Goal: Transaction & Acquisition: Book appointment/travel/reservation

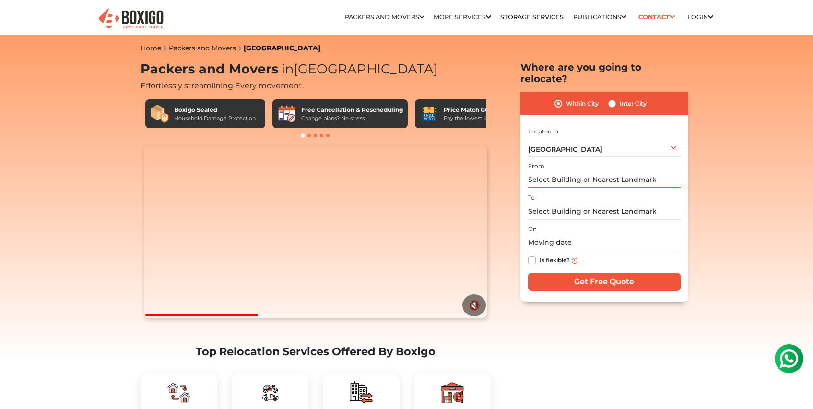
click at [553, 171] on input "text" at bounding box center [604, 179] width 153 height 17
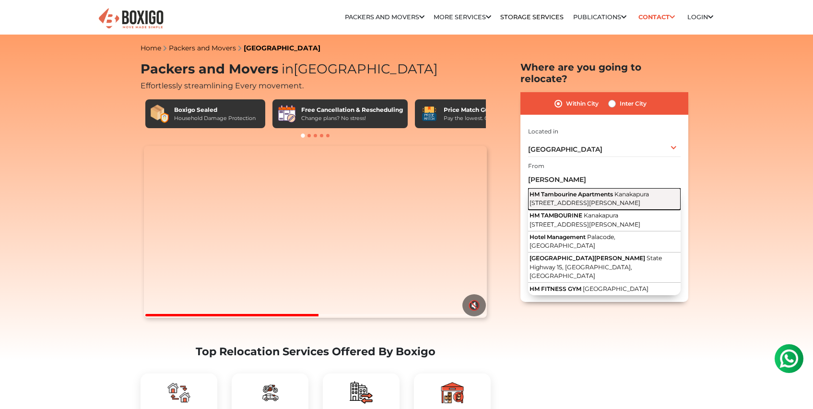
click at [572, 190] on span "Kanakapura [STREET_ADDRESS][PERSON_NAME]" at bounding box center [588, 198] width 119 height 16
type input "HM Tambourine Apartments, [STREET_ADDRESS][PERSON_NAME]"
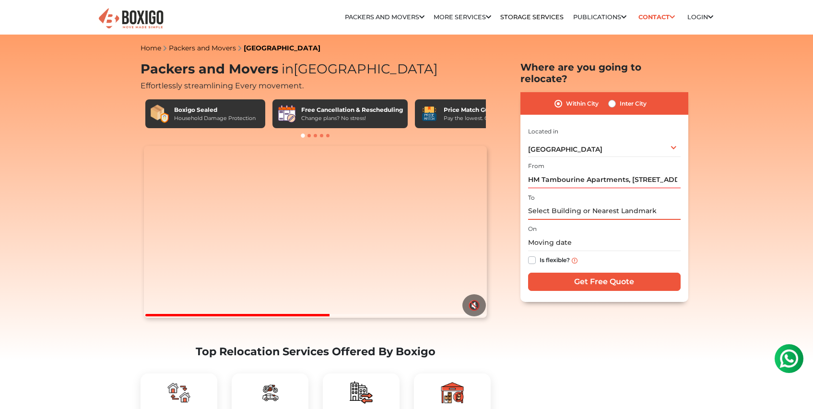
click at [555, 203] on input "text" at bounding box center [604, 211] width 153 height 17
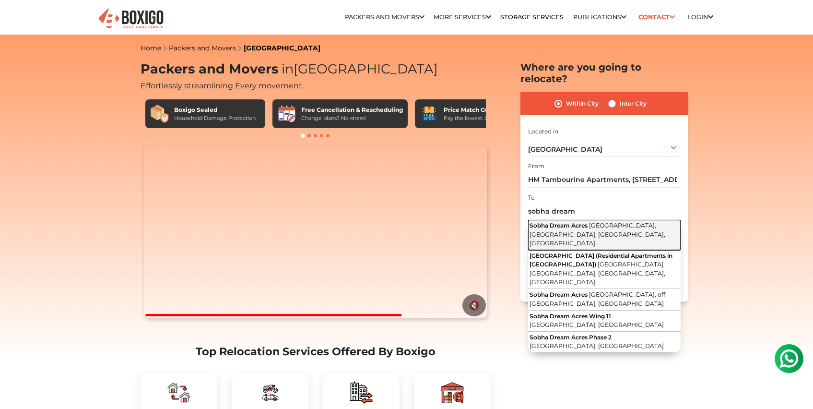
click at [583, 220] on button "Sobha Dream Acres Balagere Road, Devasthanagalu, Varthur, Karnataka" at bounding box center [604, 235] width 153 height 30
type input "Sobha Dream Acres, Balagere Road, Devasthanagalu, Varthur, Karnataka"
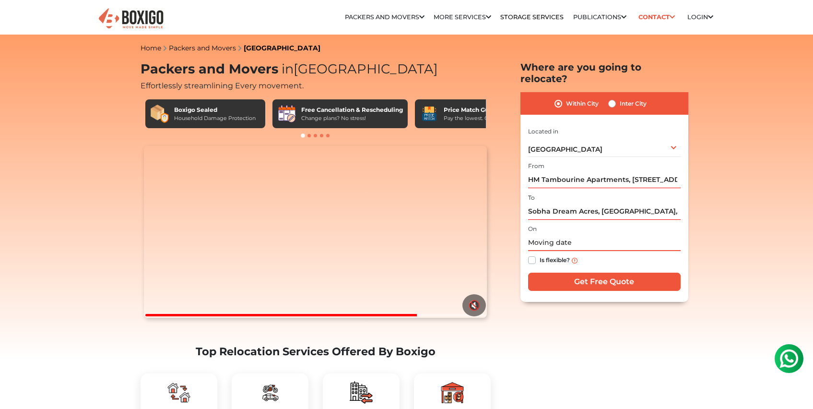
click at [564, 234] on input "text" at bounding box center [604, 242] width 153 height 17
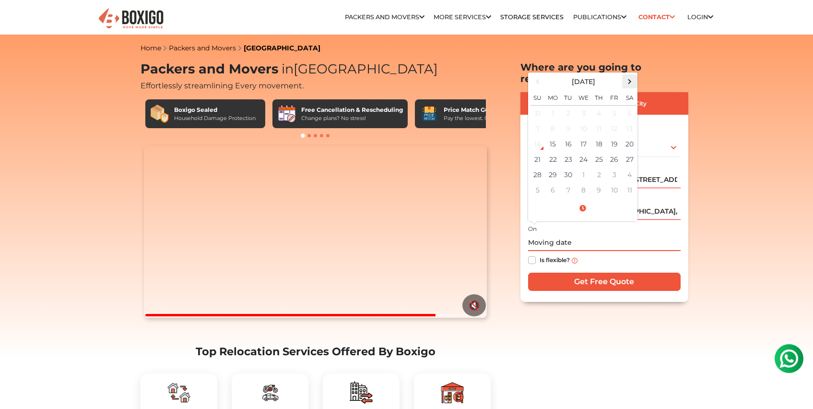
click at [624, 75] on span at bounding box center [629, 81] width 13 height 13
click at [597, 106] on td "2" at bounding box center [598, 114] width 15 height 16
type input "10/02/2025 12:00 AM"
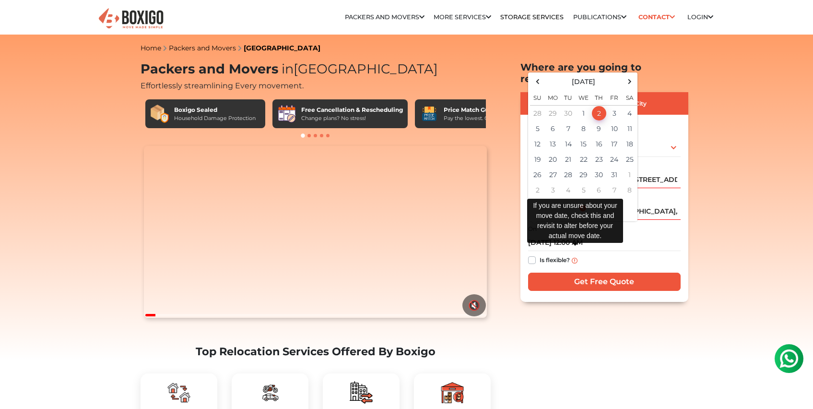
click at [575, 258] on img at bounding box center [575, 261] width 6 height 6
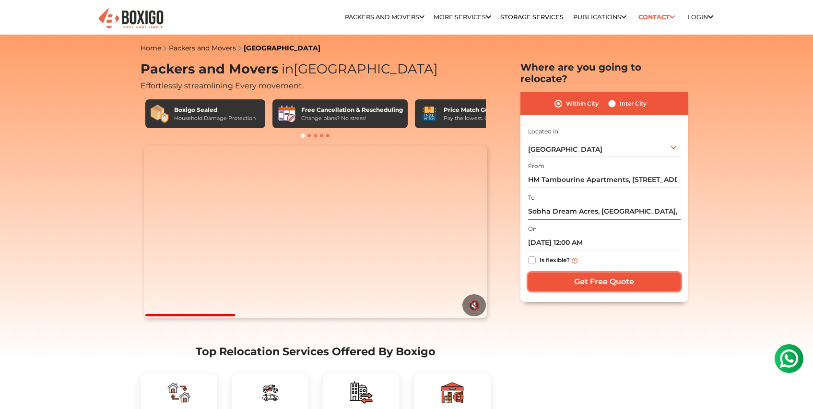
click at [571, 272] on input "Get Free Quote" at bounding box center [604, 281] width 153 height 18
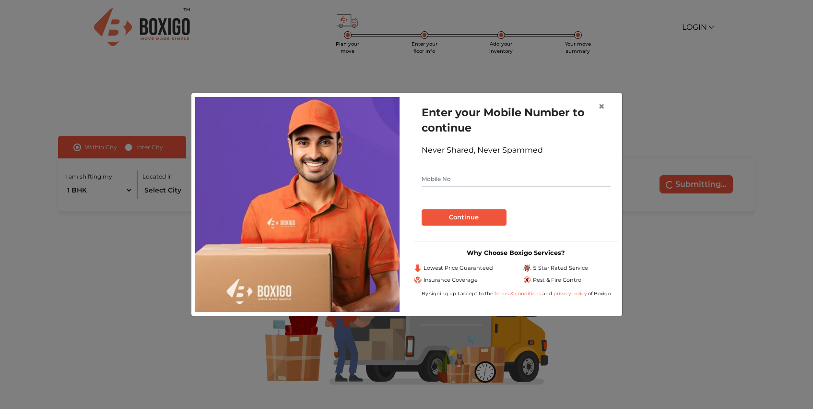
click at [442, 176] on input "text" at bounding box center [516, 178] width 189 height 15
type input "9878765678"
click at [453, 218] on button "Continue" at bounding box center [464, 217] width 85 height 16
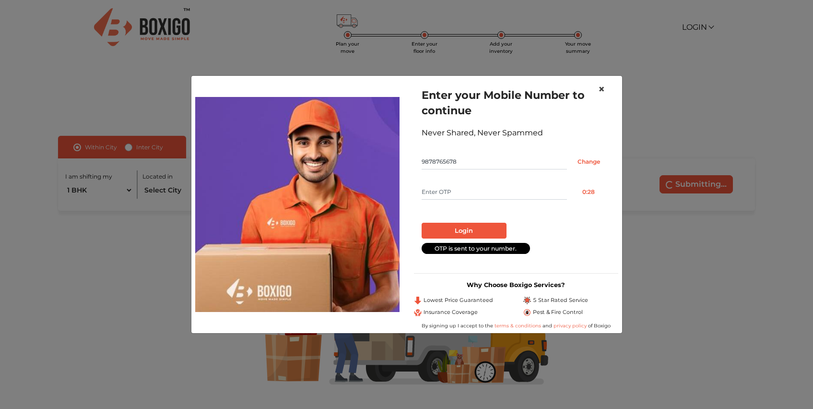
click at [598, 89] on span "×" at bounding box center [601, 89] width 7 height 14
